Goal: Transaction & Acquisition: Purchase product/service

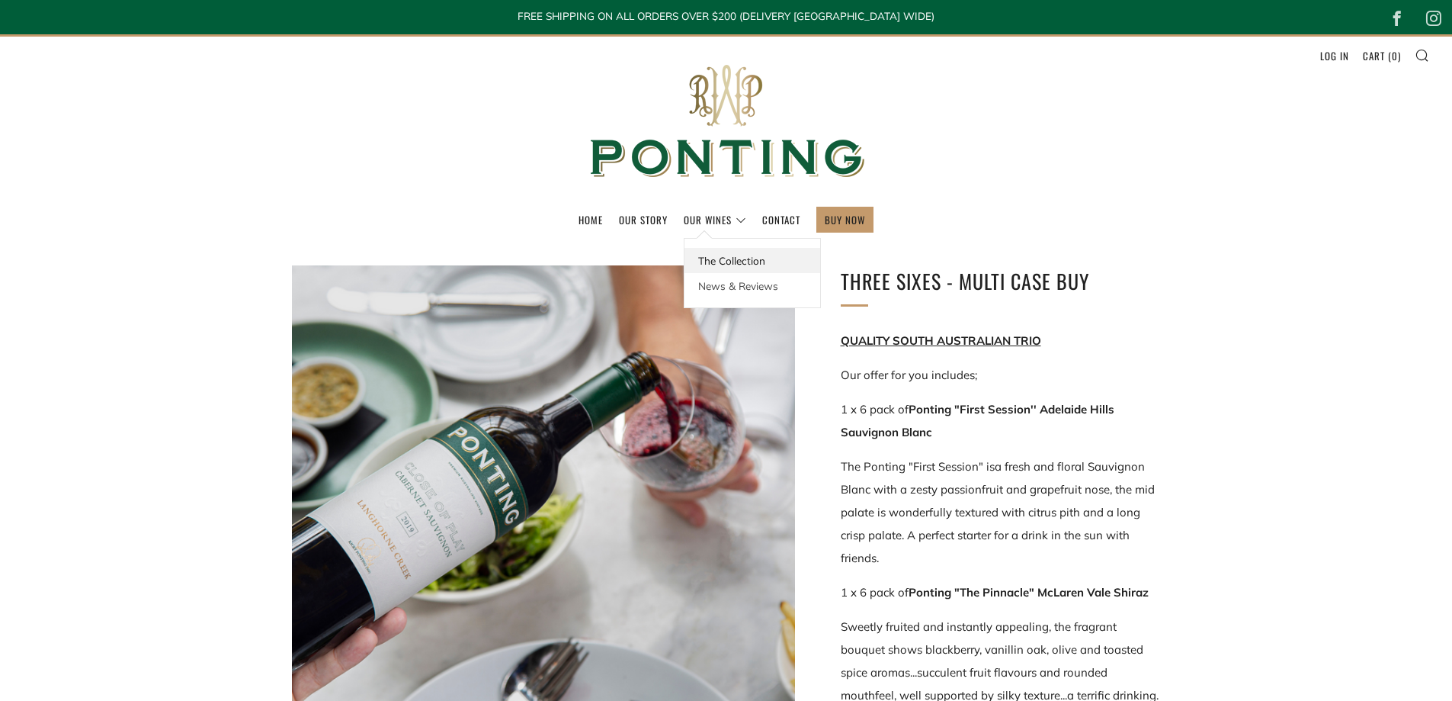
click at [715, 258] on link "The Collection" at bounding box center [753, 260] width 136 height 25
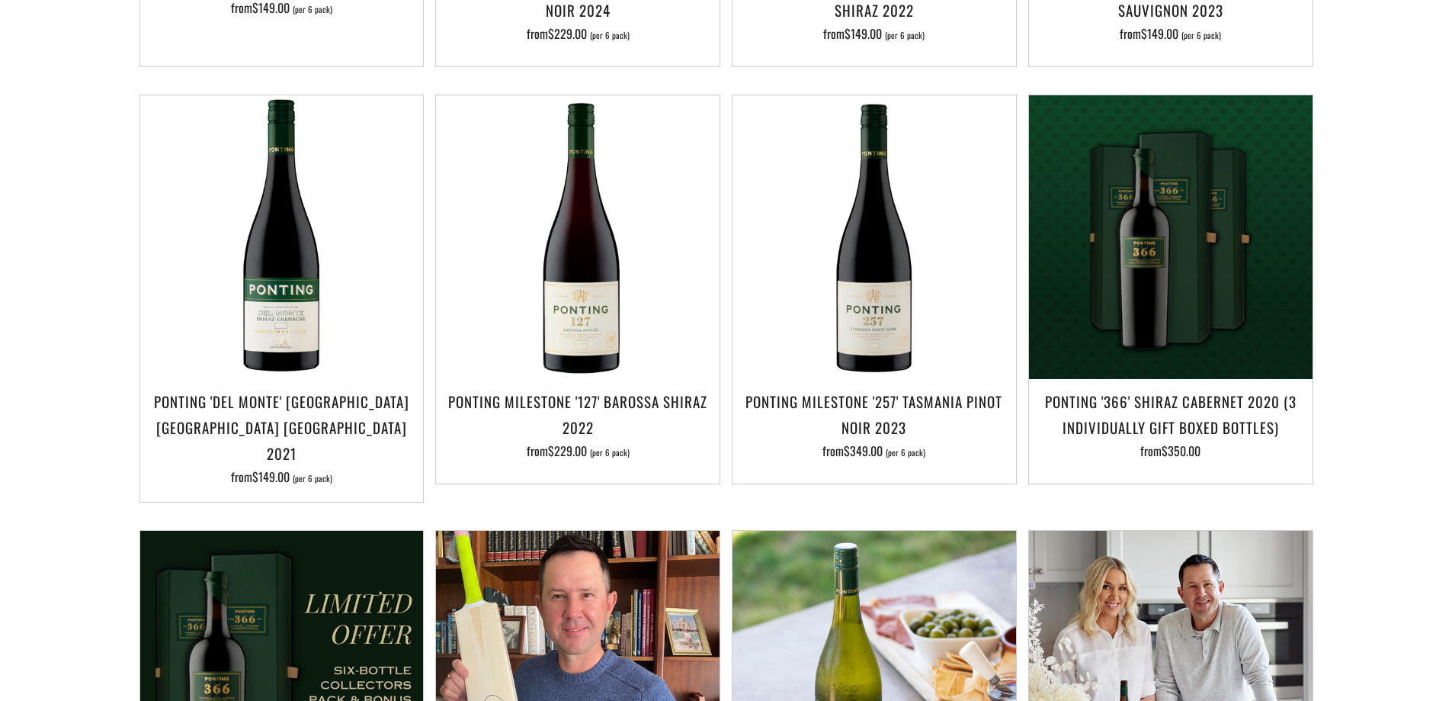
scroll to position [1047, 0]
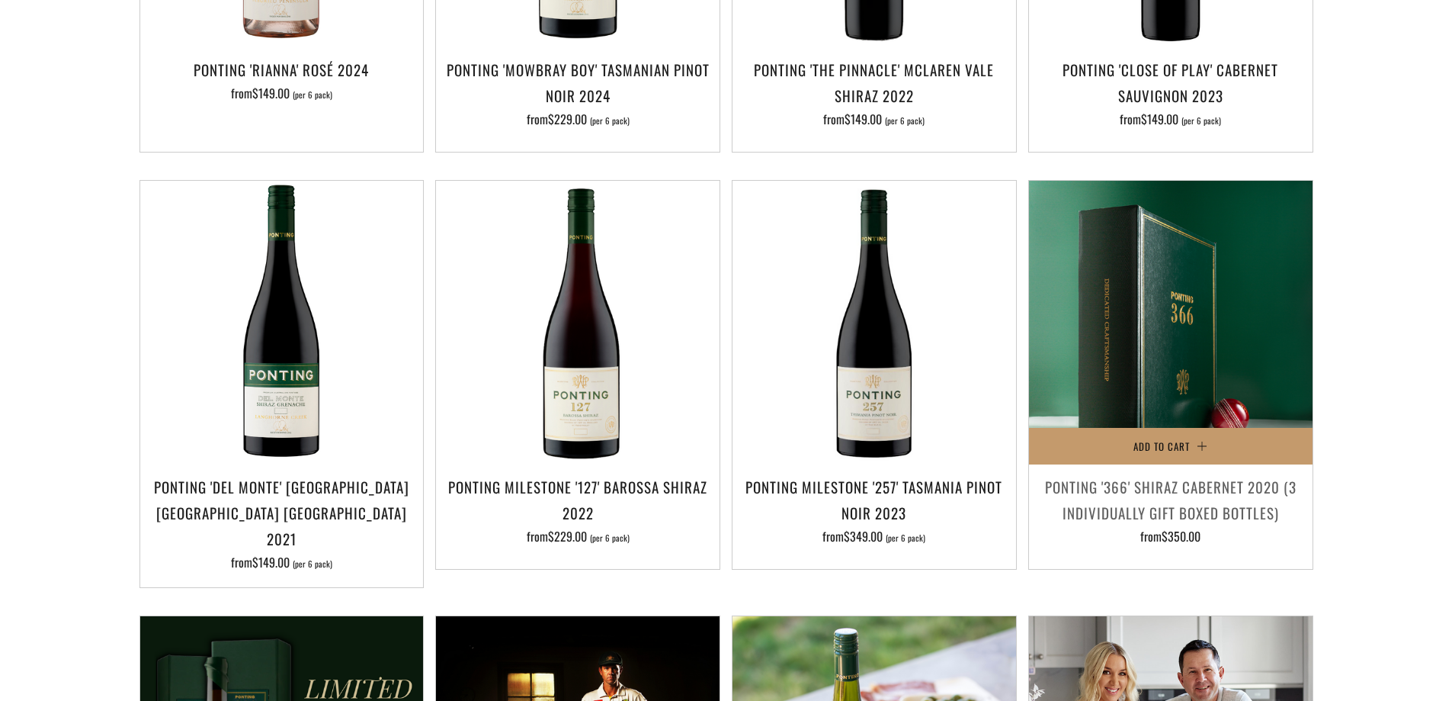
click at [1136, 330] on img at bounding box center [1171, 323] width 284 height 284
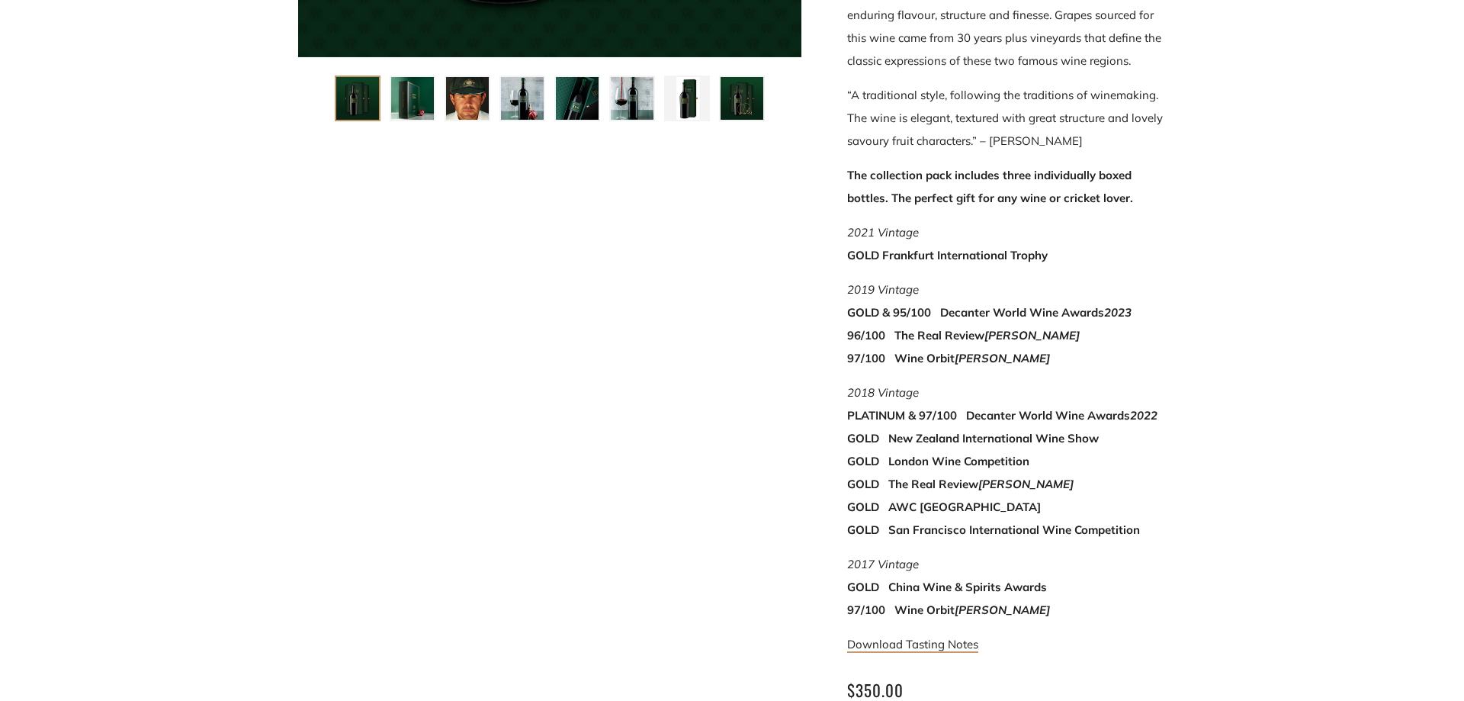
scroll to position [890, 0]
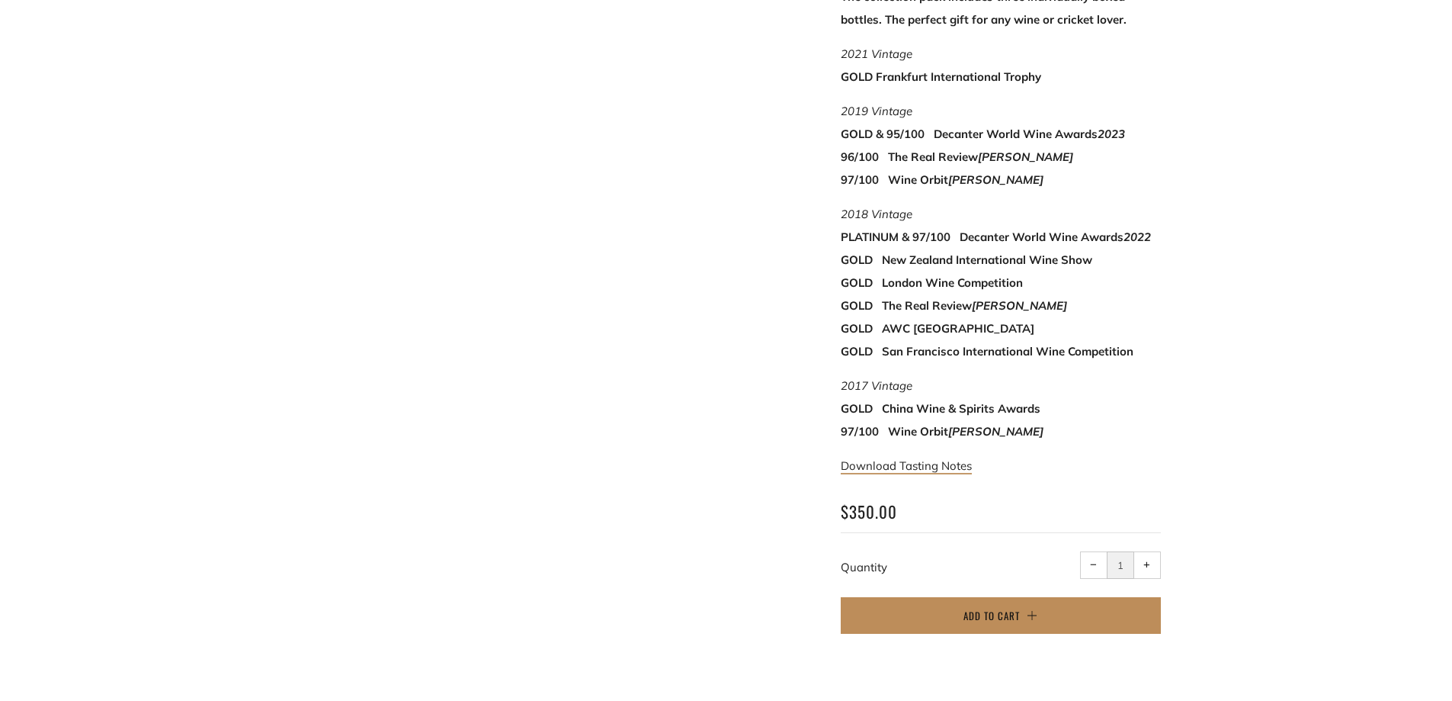
click at [994, 608] on span "Add to Cart" at bounding box center [992, 615] width 56 height 15
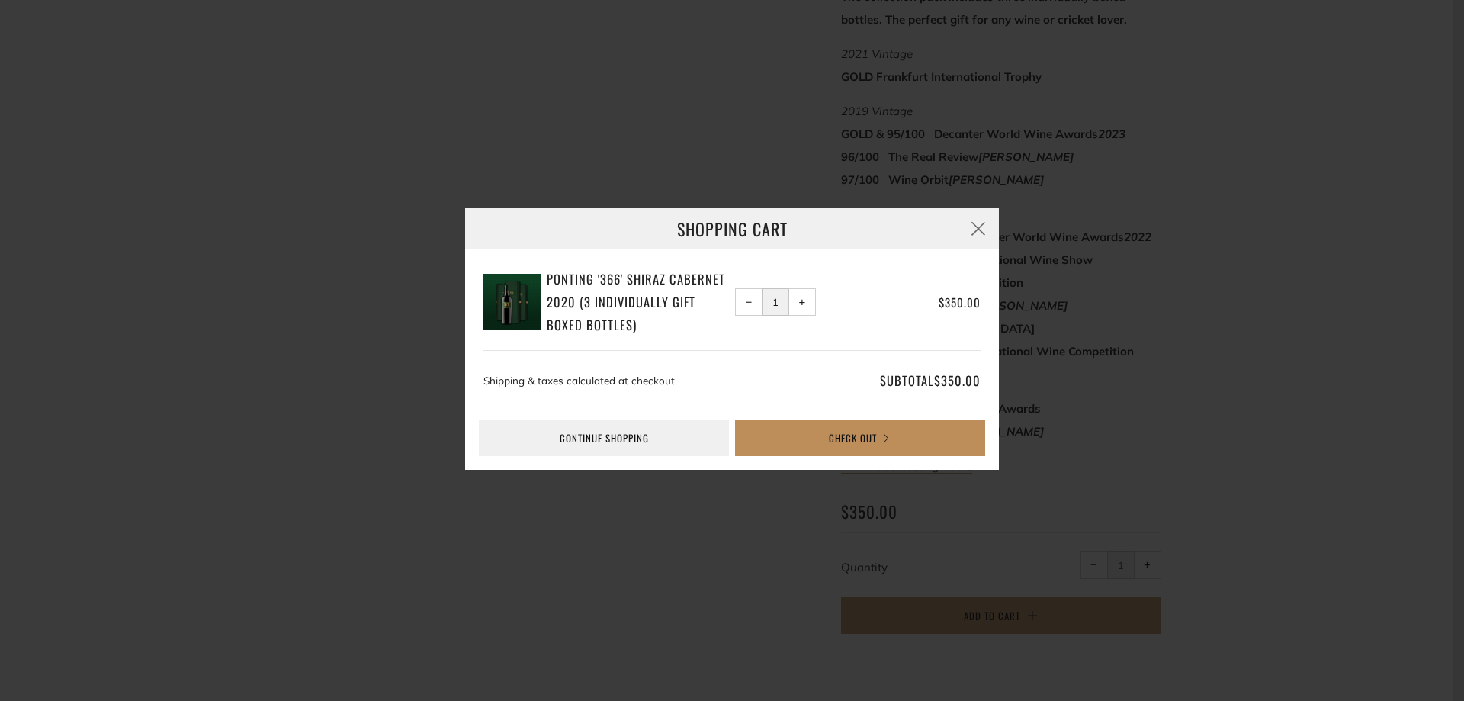
click at [842, 438] on button "Check Out" at bounding box center [860, 437] width 250 height 37
